Goal: Task Accomplishment & Management: Use online tool/utility

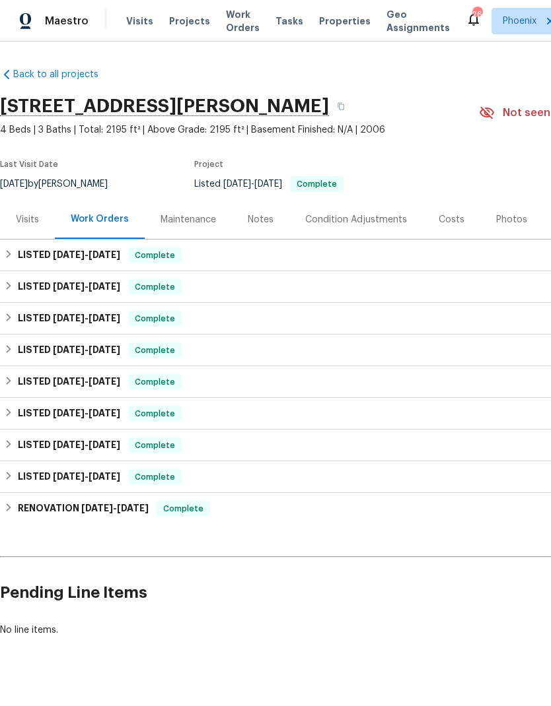
click at [513, 211] on div "Photos" at bounding box center [511, 219] width 63 height 39
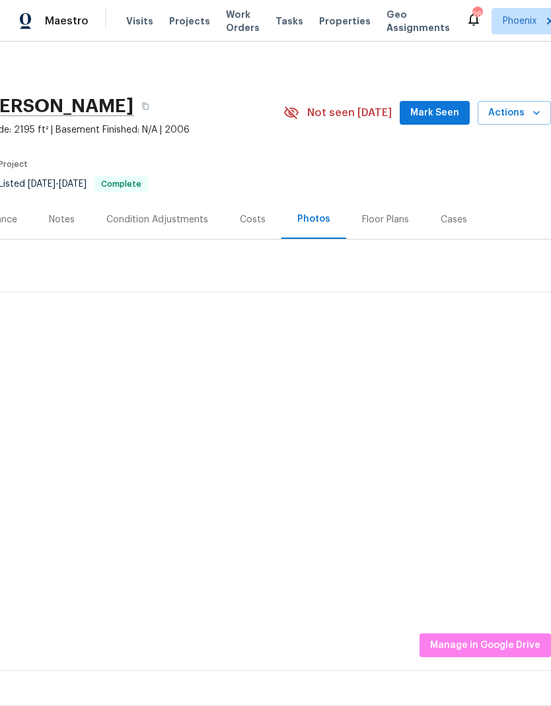
scroll to position [0, 195]
click at [527, 111] on span "Actions" at bounding box center [514, 113] width 52 height 17
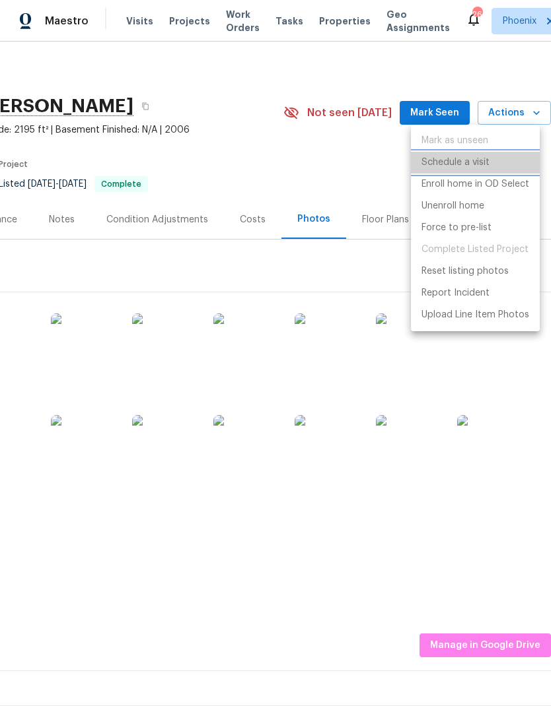
click at [491, 164] on li "Schedule a visit" at bounding box center [475, 163] width 129 height 22
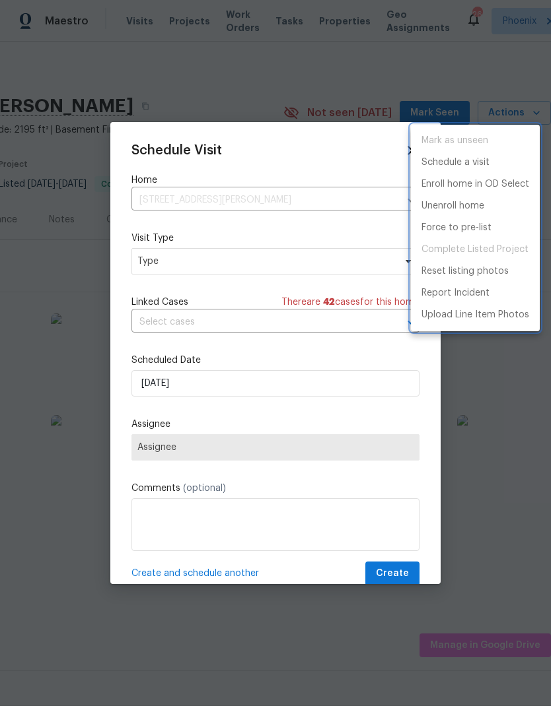
click at [286, 270] on div at bounding box center [275, 353] width 551 height 706
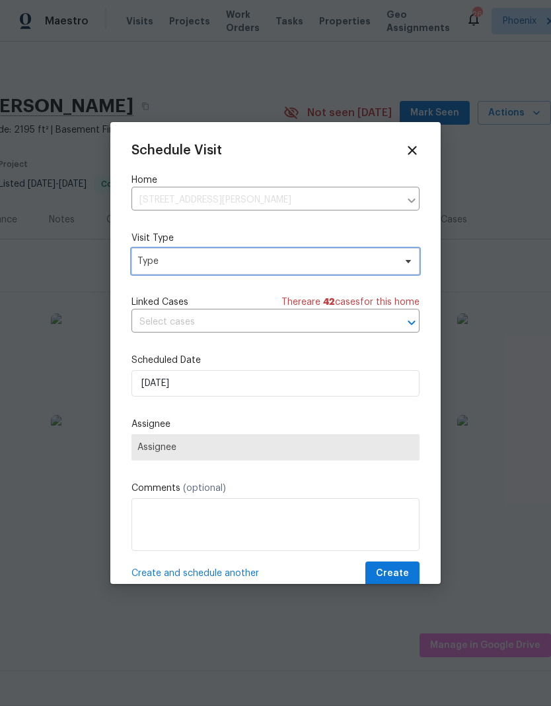
click at [329, 267] on span "Type" at bounding box center [265, 261] width 257 height 13
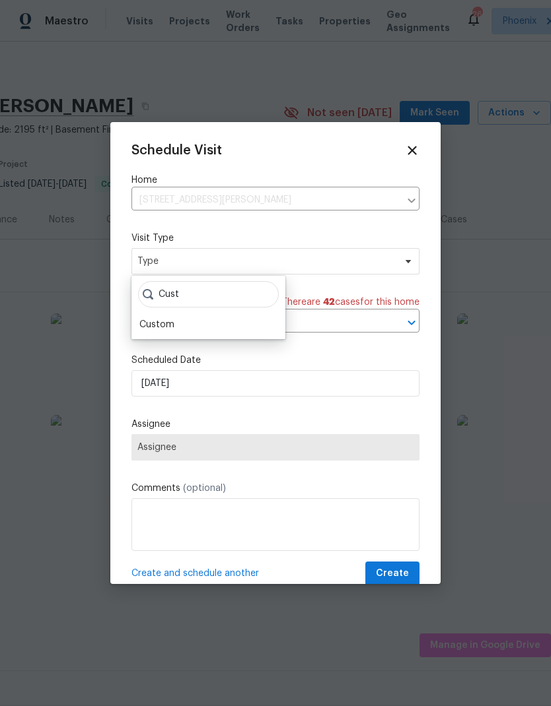
type input "Cust"
click at [170, 325] on div "Custom" at bounding box center [156, 324] width 35 height 13
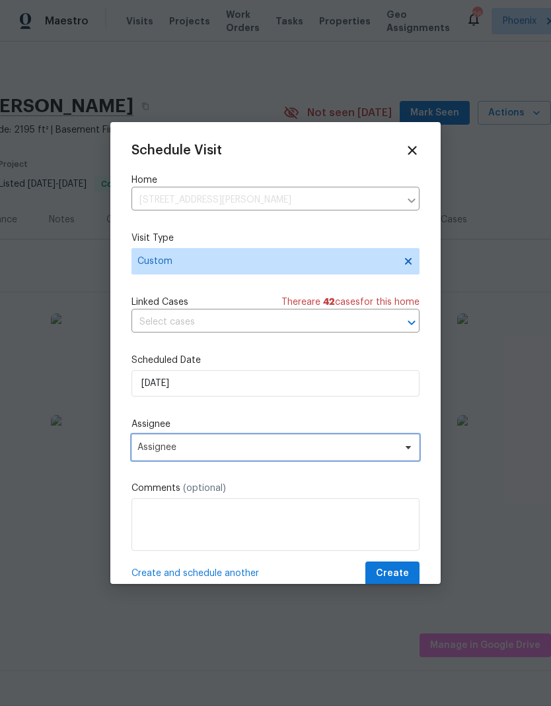
click at [293, 448] on span "Assignee" at bounding box center [266, 447] width 259 height 11
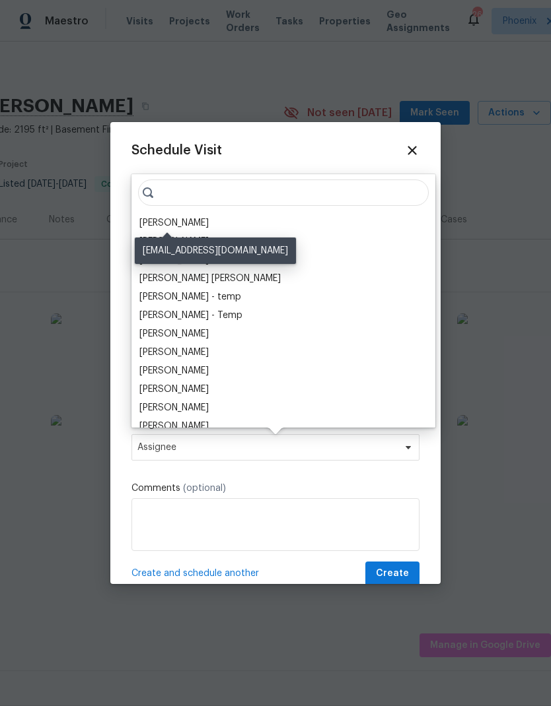
click at [189, 223] on div "[PERSON_NAME]" at bounding box center [173, 223] width 69 height 13
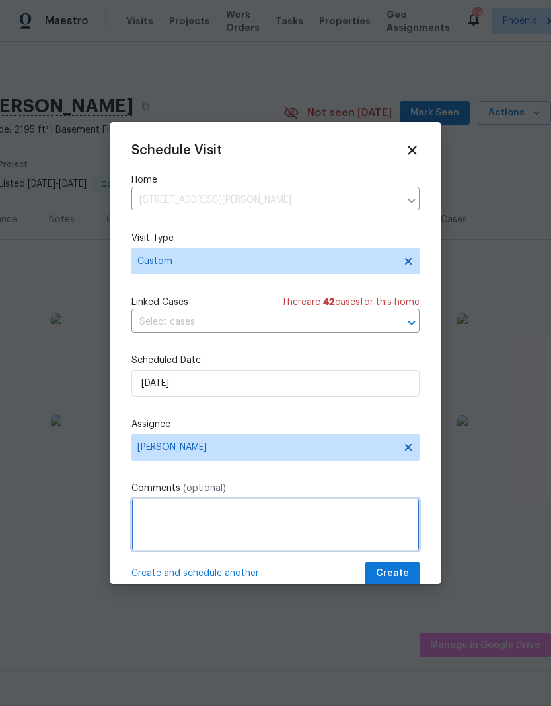
click at [314, 524] on textarea at bounding box center [275, 524] width 288 height 53
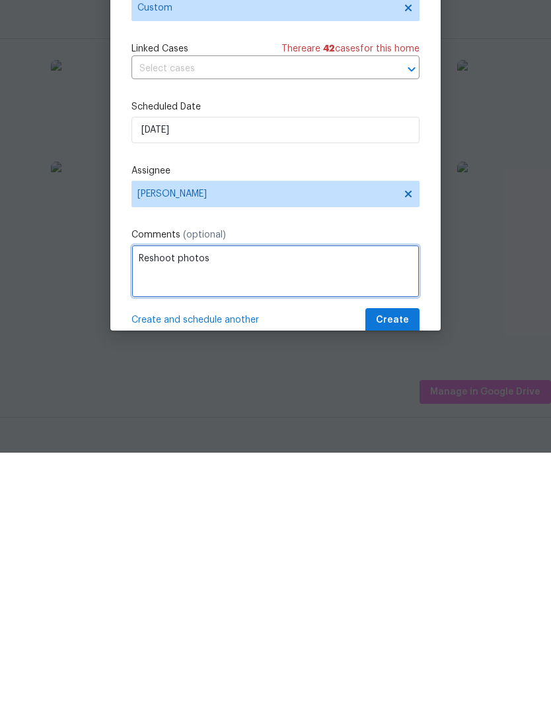
type textarea "Reshoot photos"
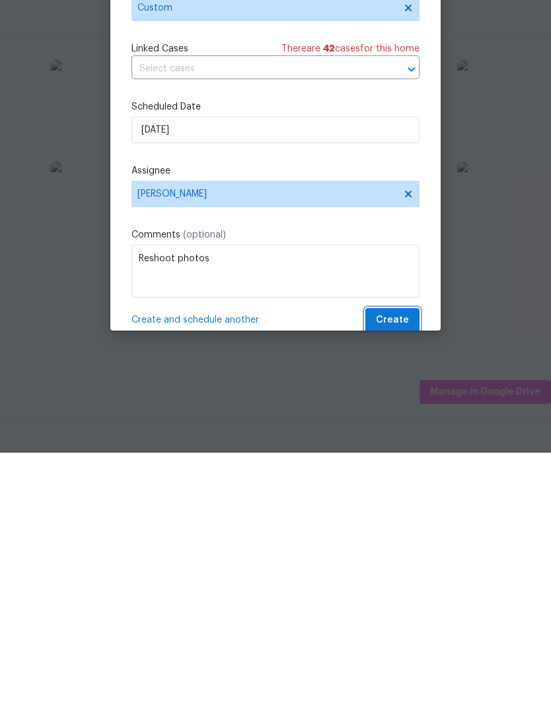
click at [400, 566] on span "Create" at bounding box center [392, 574] width 33 height 17
